Goal: Navigation & Orientation: Find specific page/section

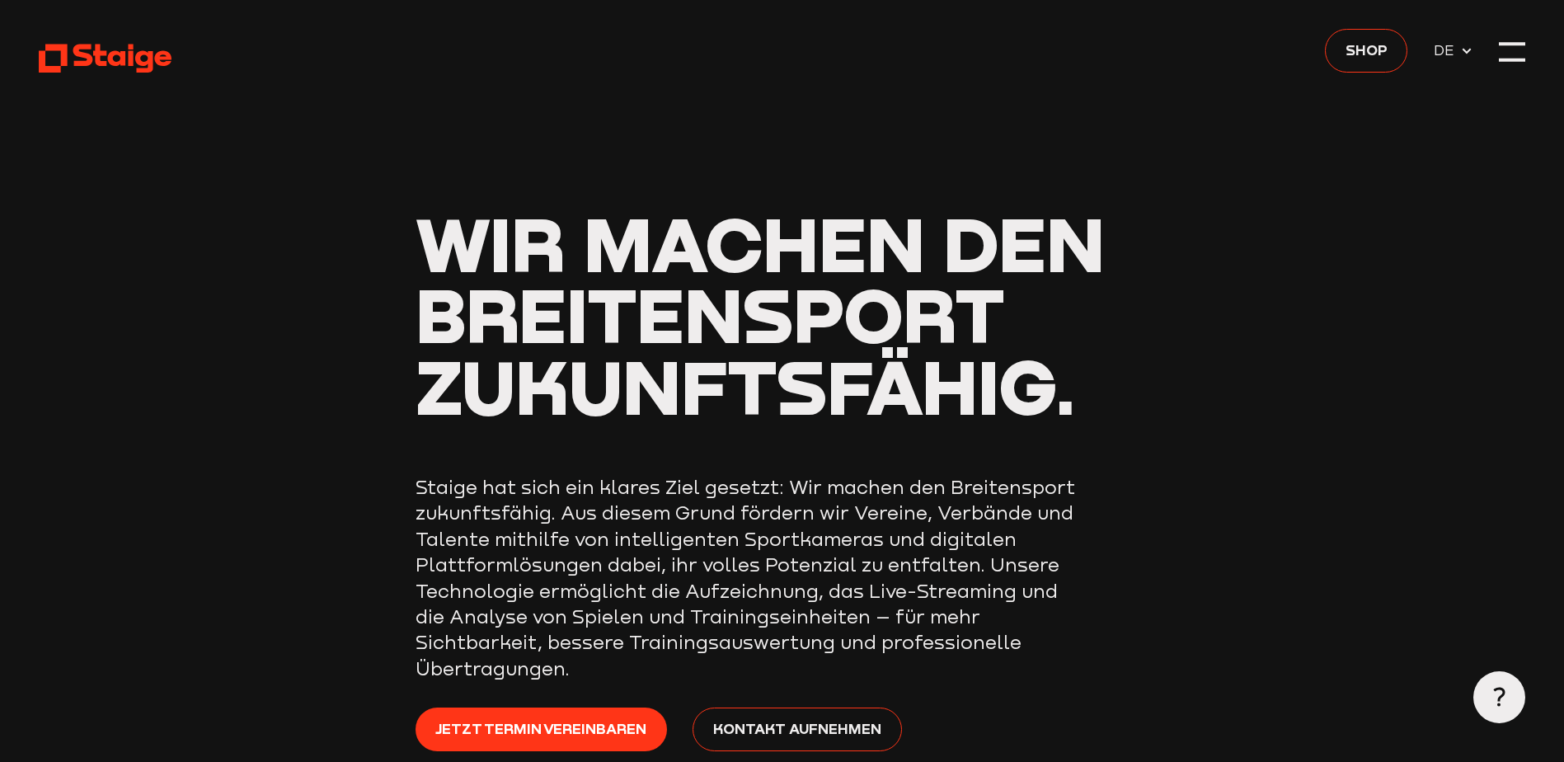
click at [1509, 55] on div at bounding box center [1512, 52] width 26 height 26
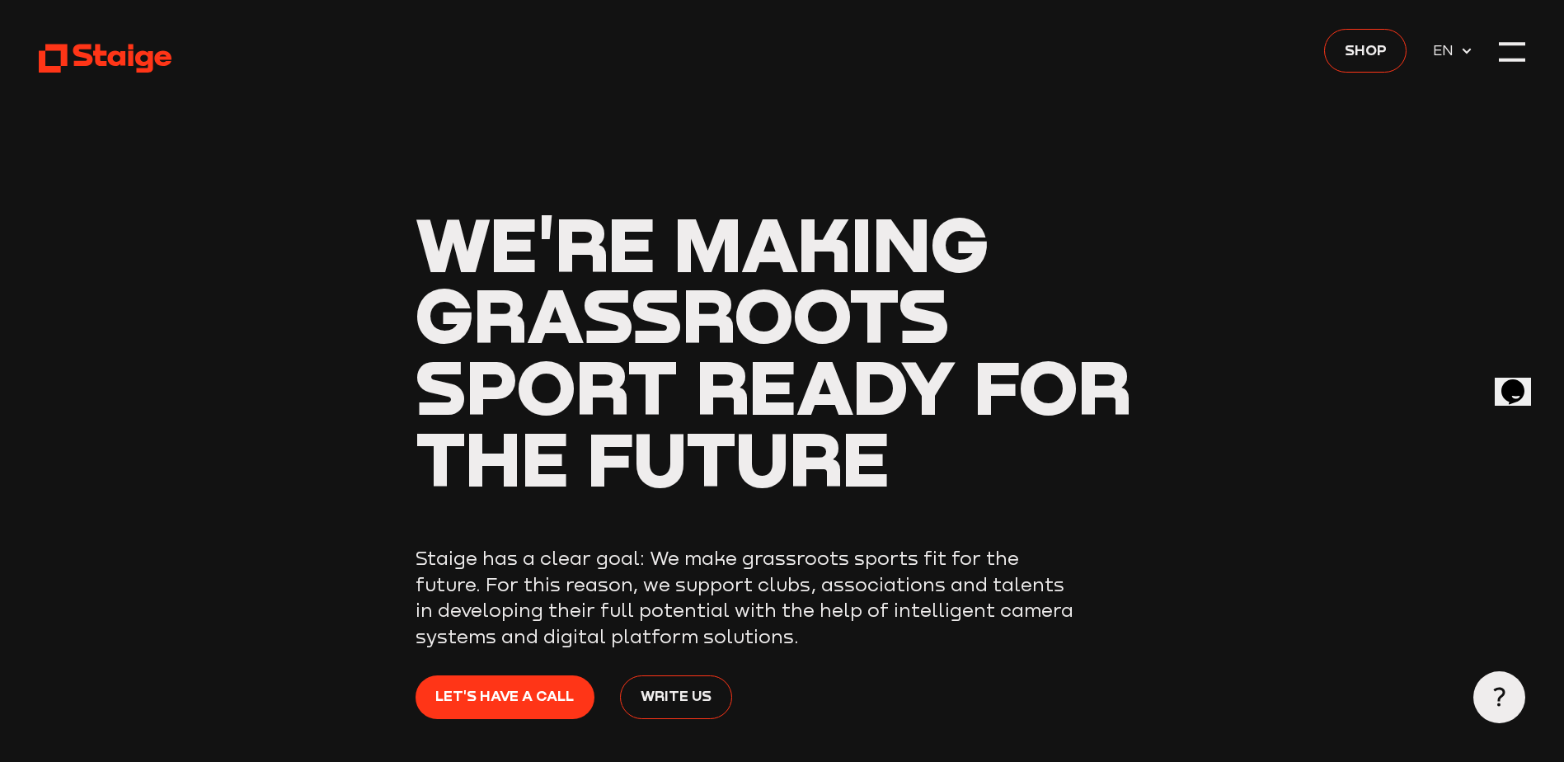
click at [1457, 55] on span "EN" at bounding box center [1446, 50] width 27 height 23
click at [1512, 54] on div at bounding box center [1512, 52] width 26 height 26
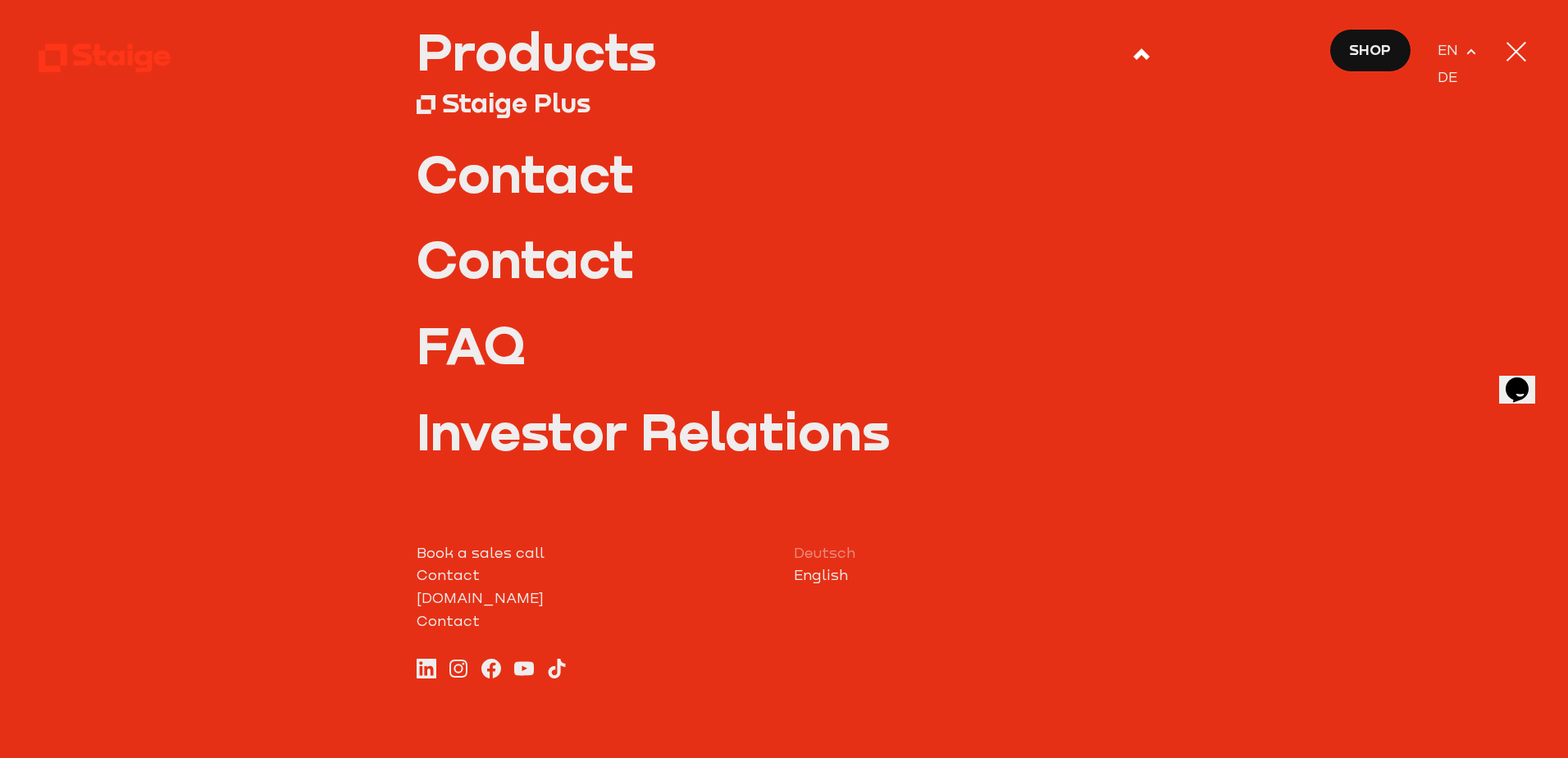
scroll to position [246, 0]
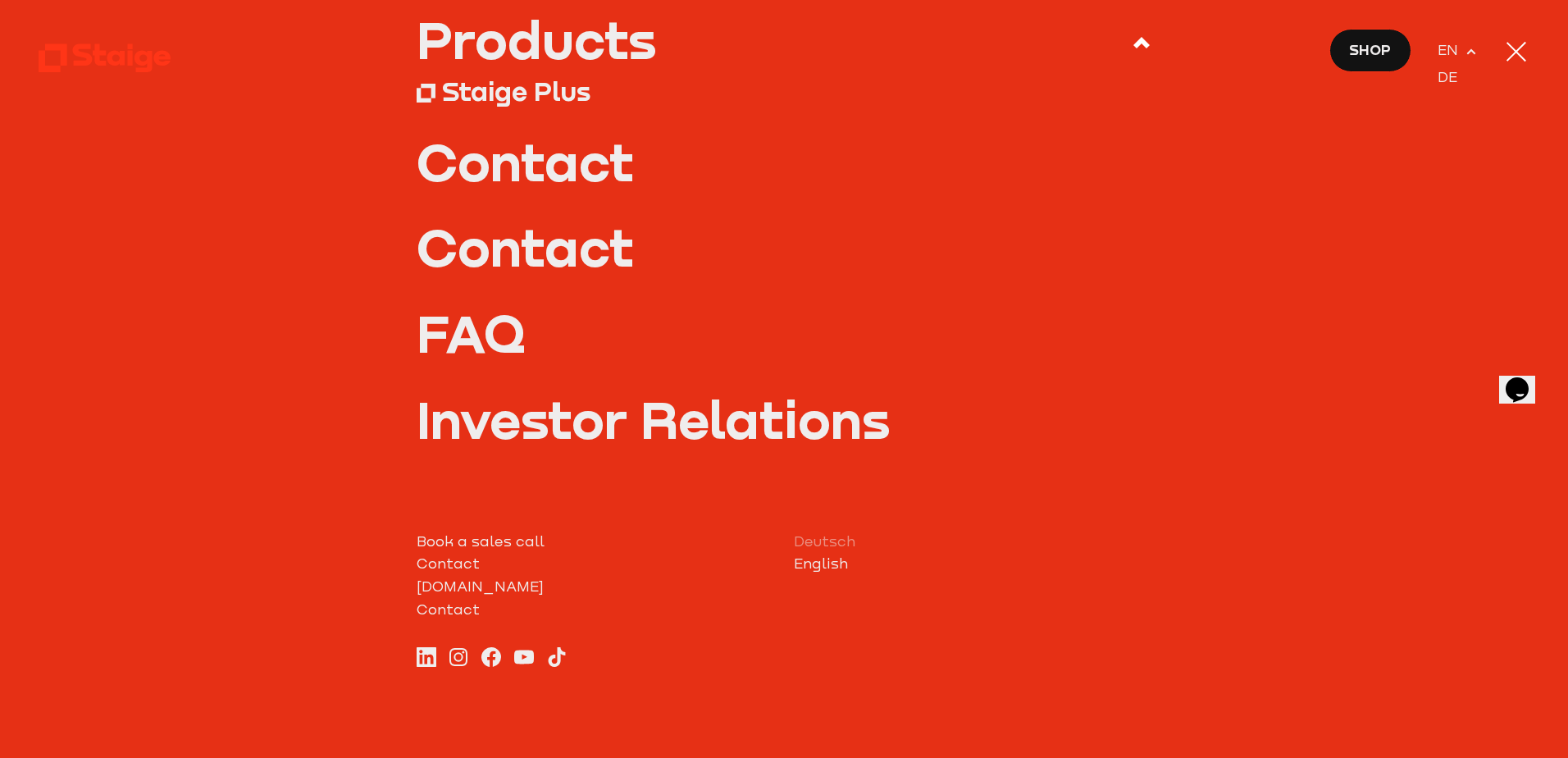
click at [581, 428] on link "Investor Relations" at bounding box center [784, 419] width 736 height 52
